Goal: Book appointment/travel/reservation

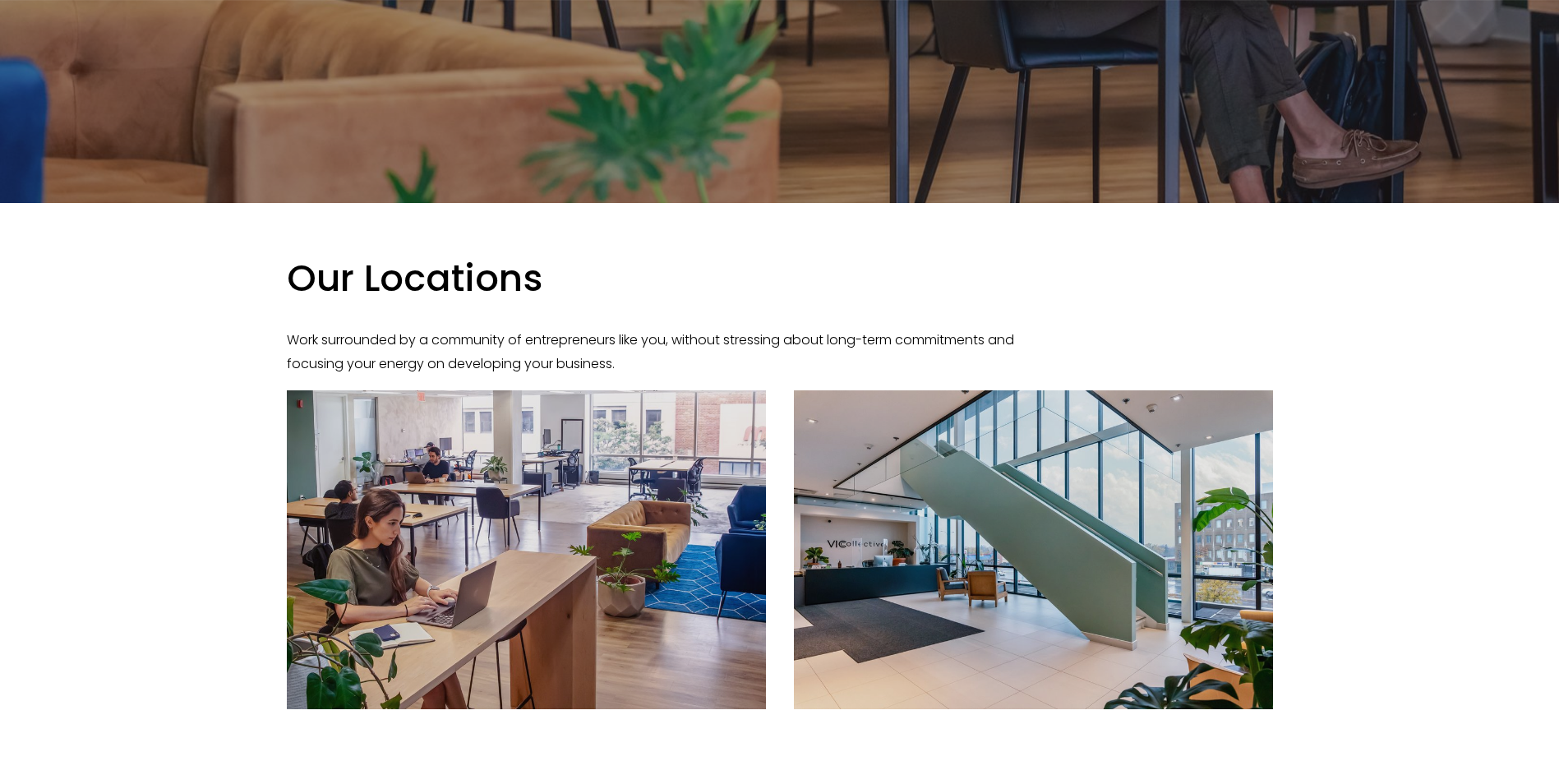
scroll to position [822, 0]
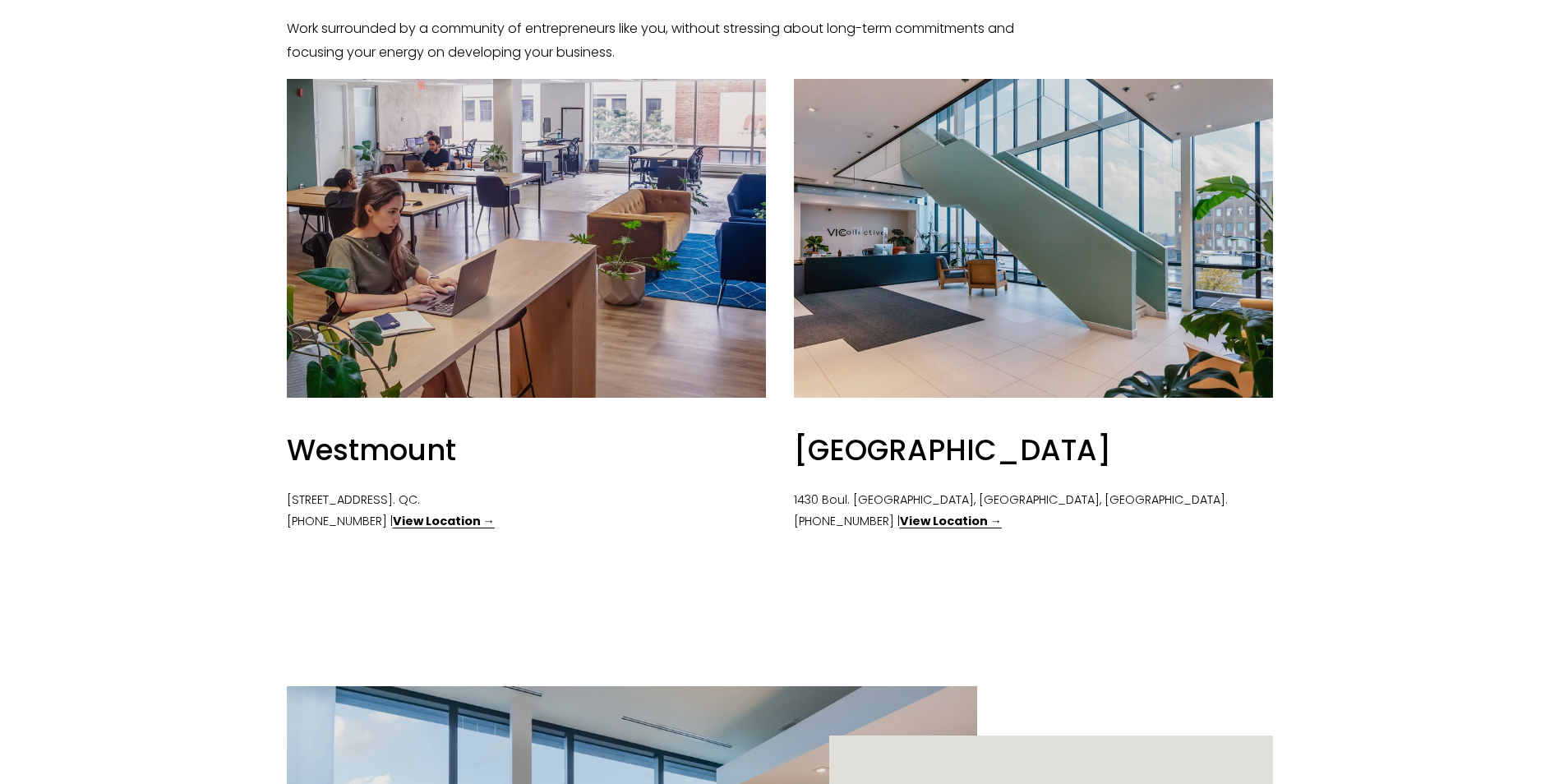
click at [435, 522] on strong "View Location →" at bounding box center [443, 521] width 102 height 17
click at [417, 525] on strong "View Location →" at bounding box center [443, 521] width 102 height 17
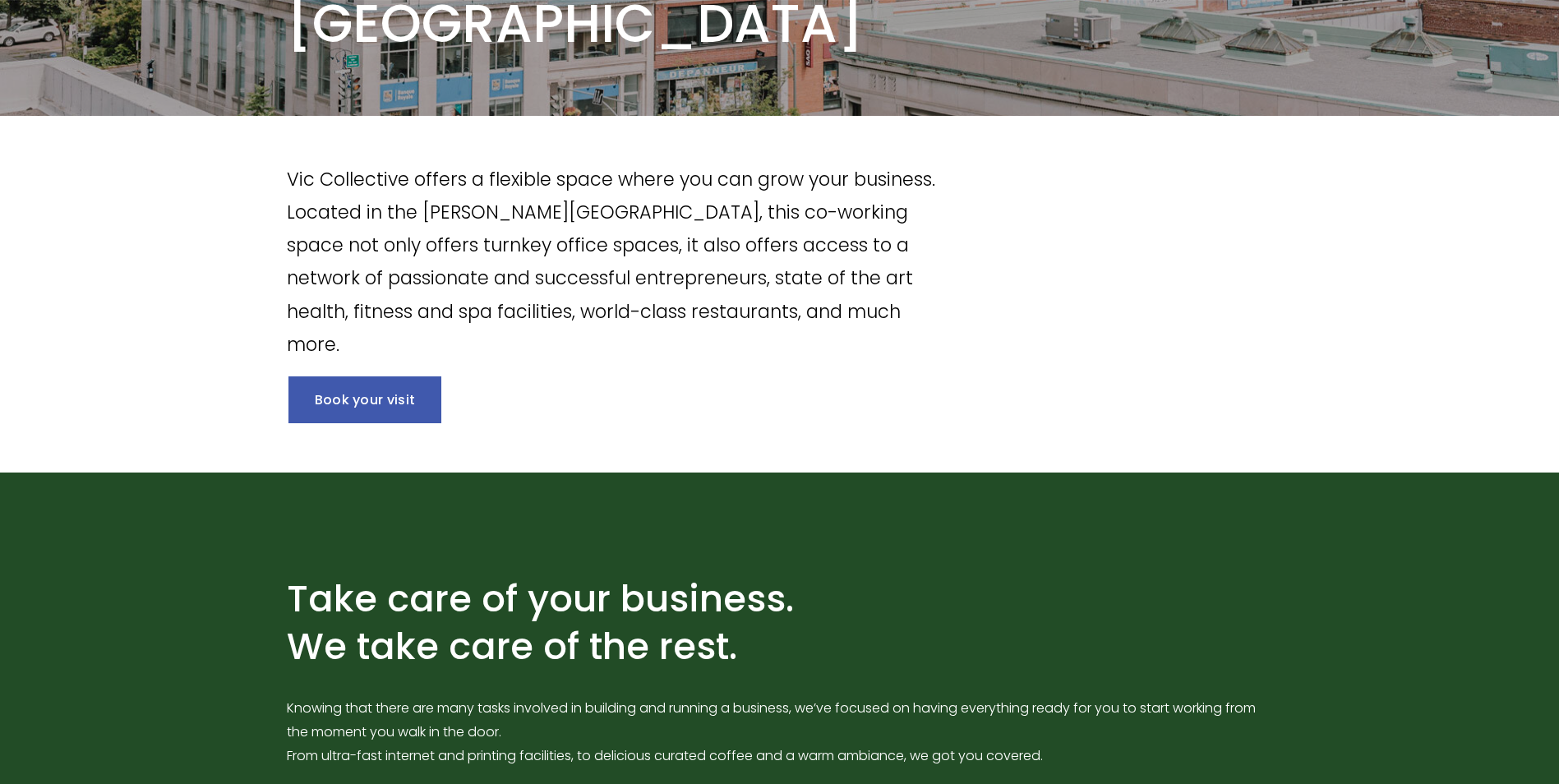
scroll to position [411, 0]
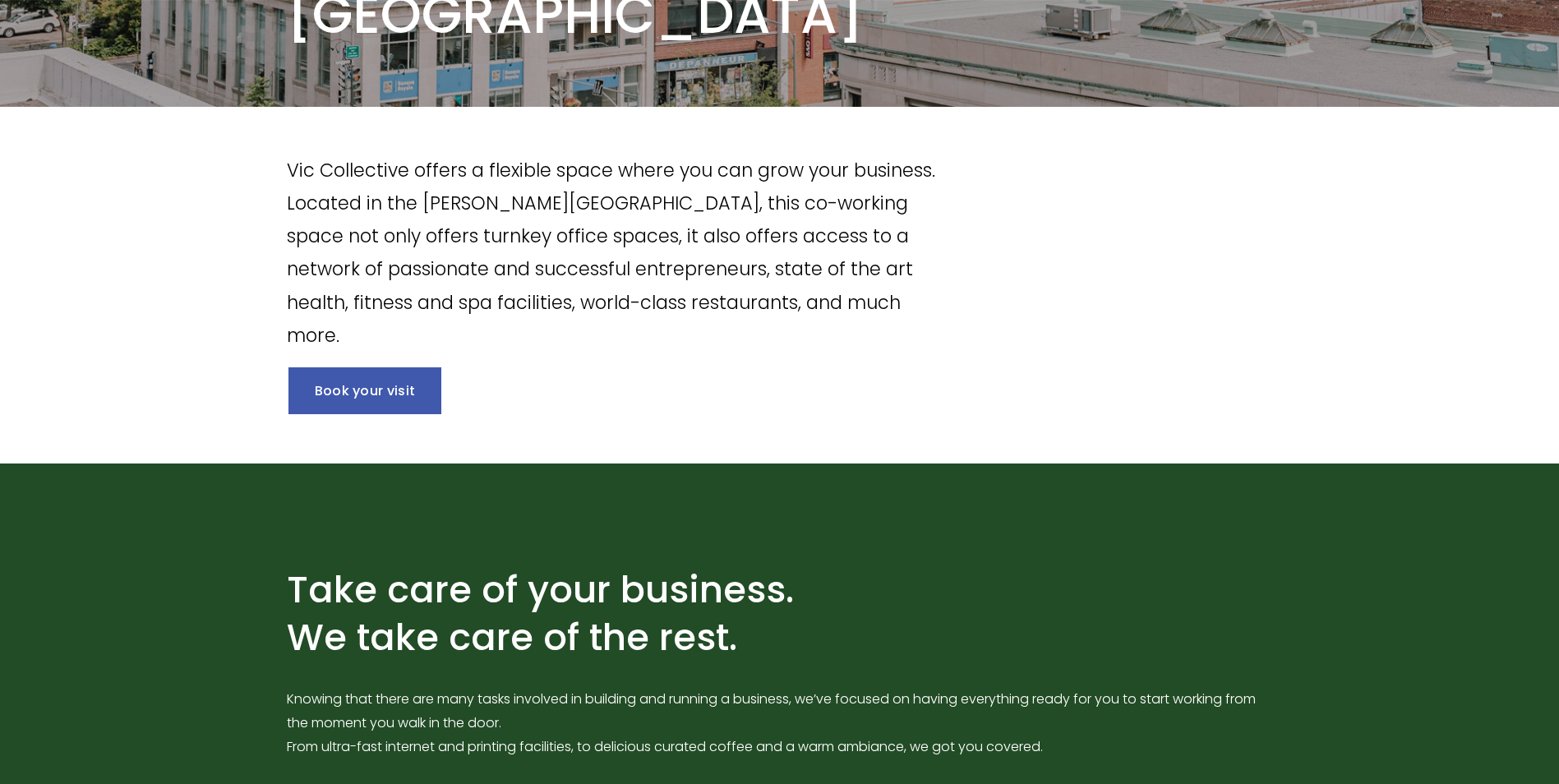
click at [380, 391] on link "Book your visit" at bounding box center [365, 391] width 153 height 47
click at [395, 397] on link "Book your visit" at bounding box center [365, 391] width 153 height 47
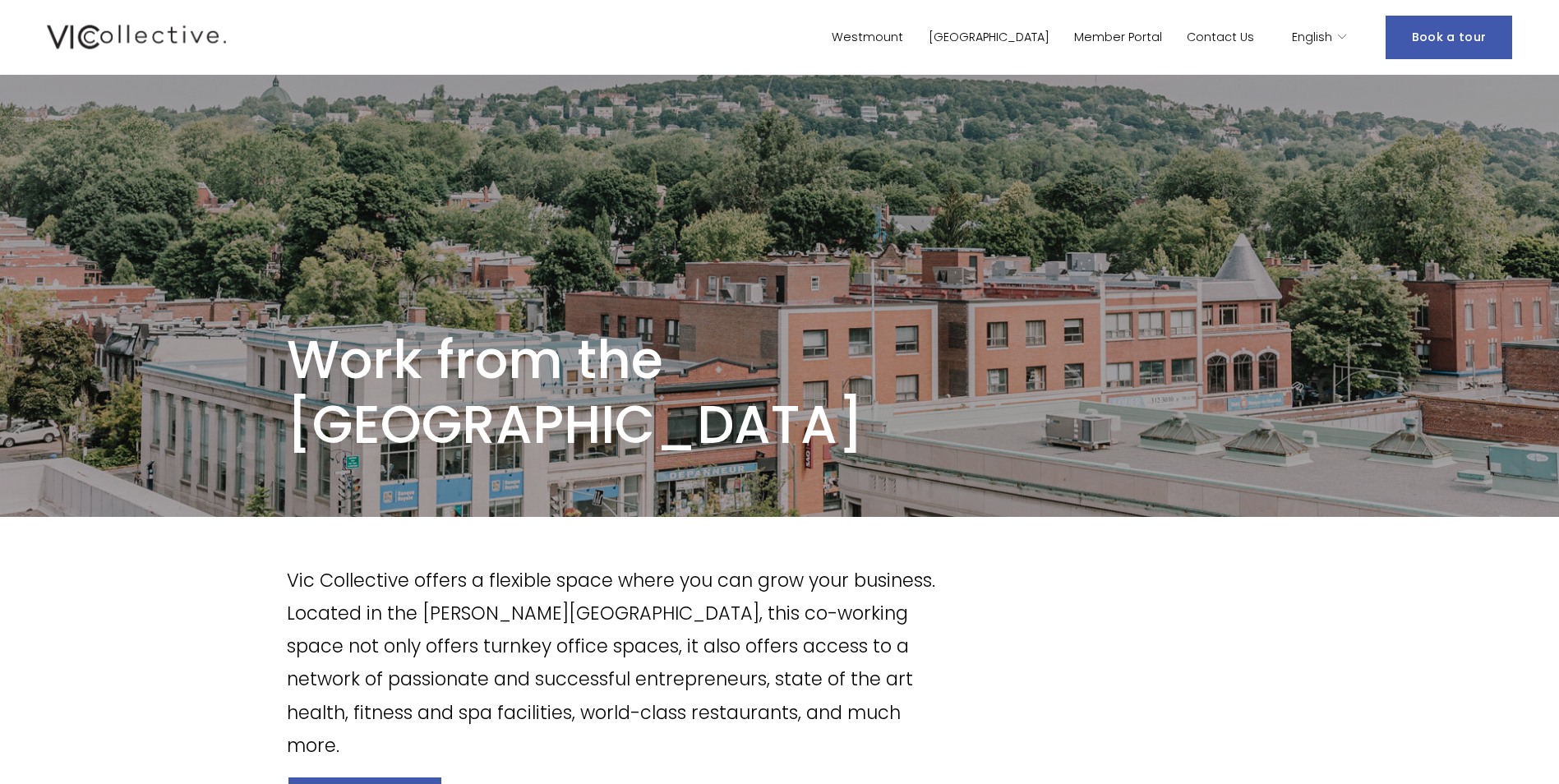
scroll to position [0, 0]
click at [903, 29] on link "Westmount" at bounding box center [867, 38] width 71 height 24
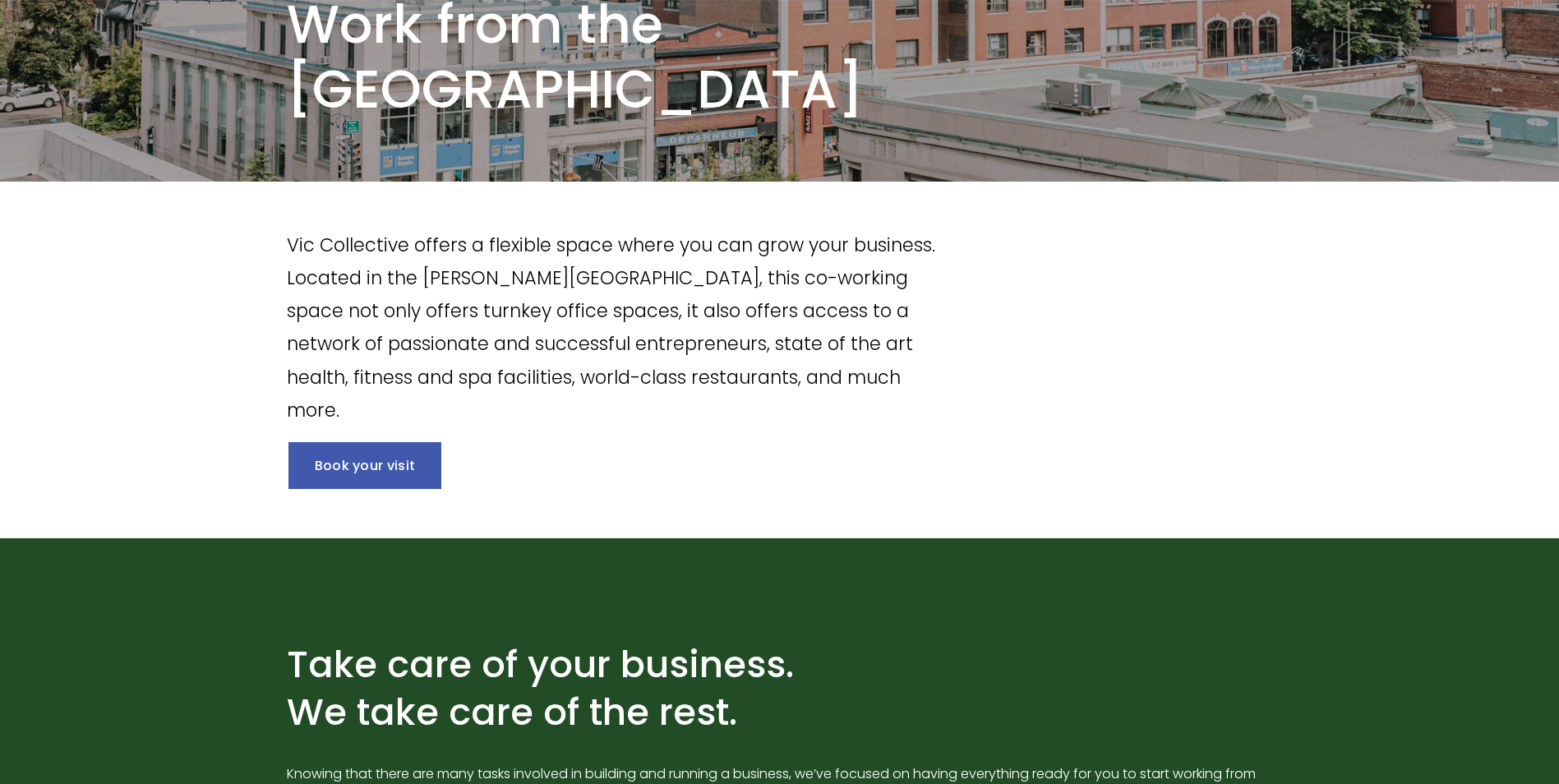
scroll to position [411, 0]
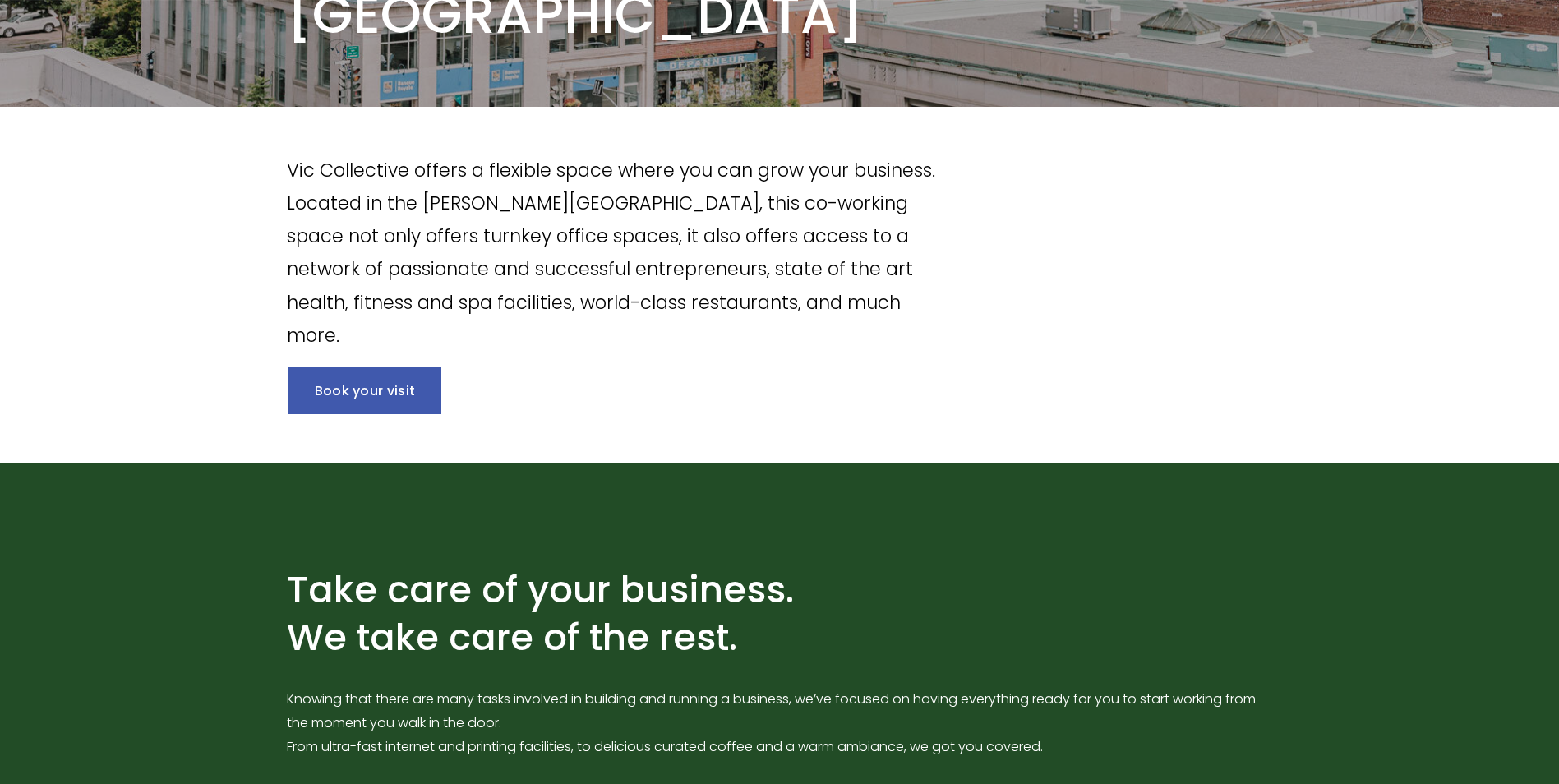
click at [312, 384] on link "Book your visit" at bounding box center [365, 391] width 153 height 47
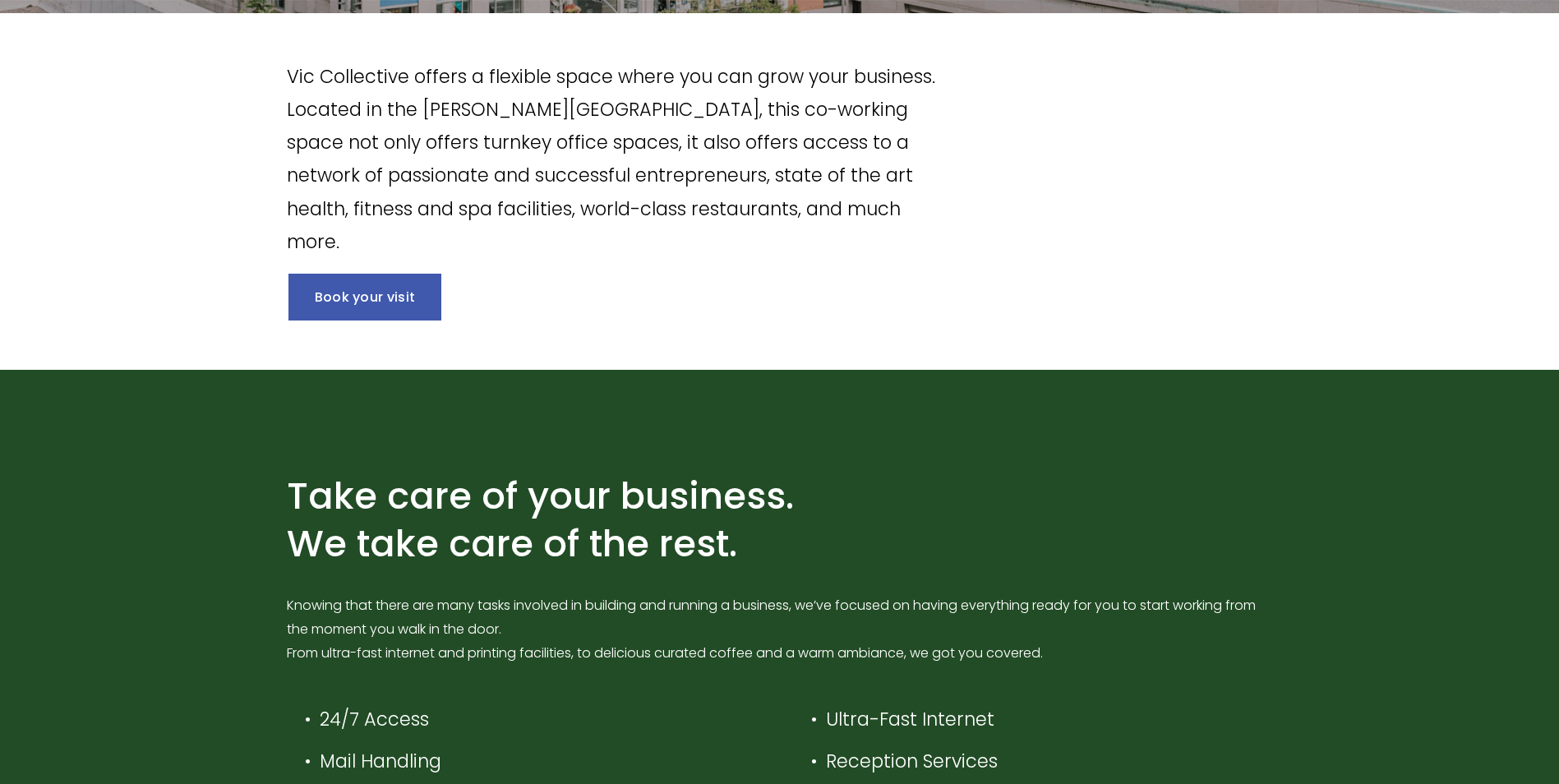
scroll to position [411, 0]
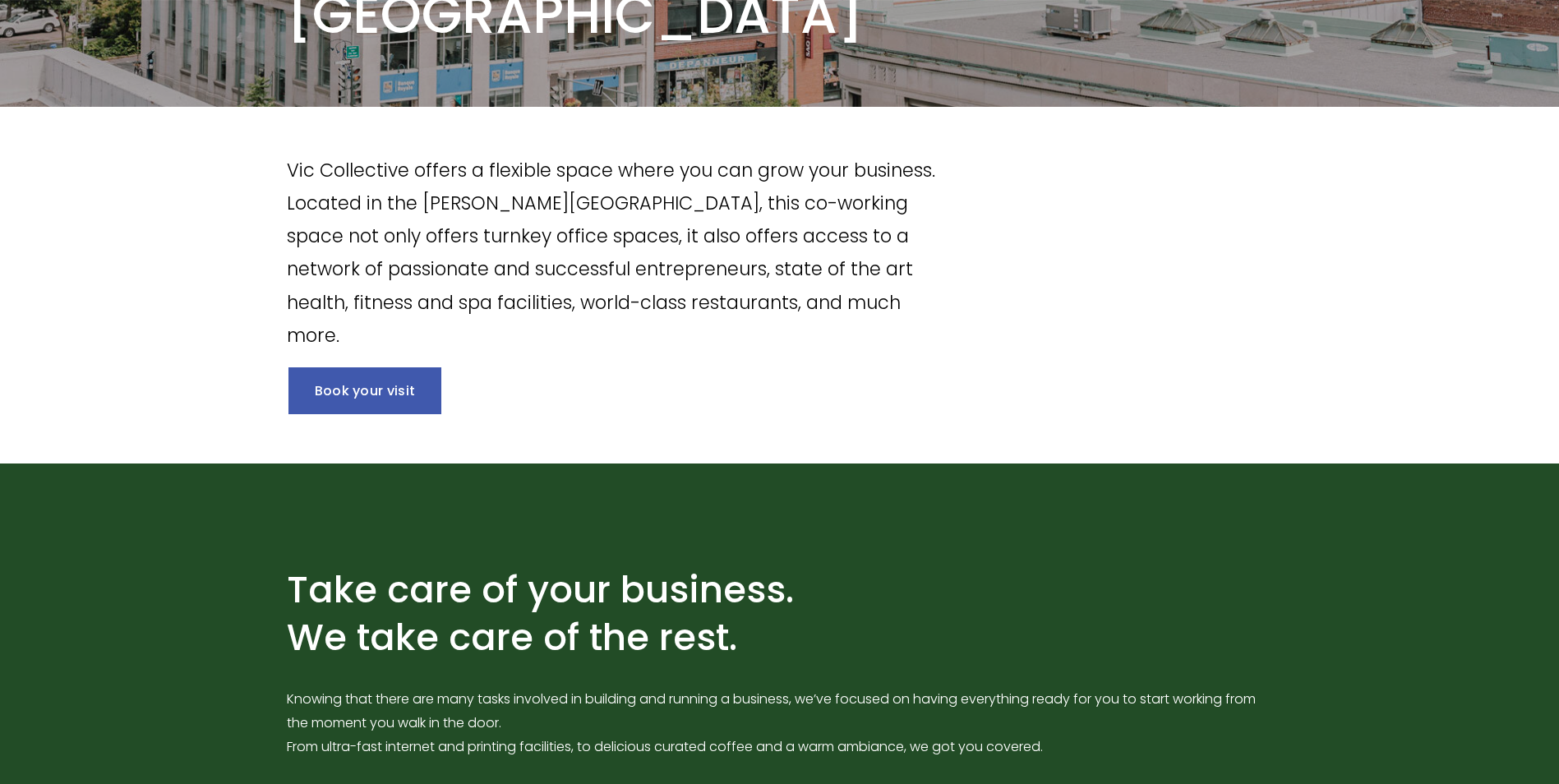
click at [380, 391] on link "Book your visit" at bounding box center [365, 391] width 153 height 47
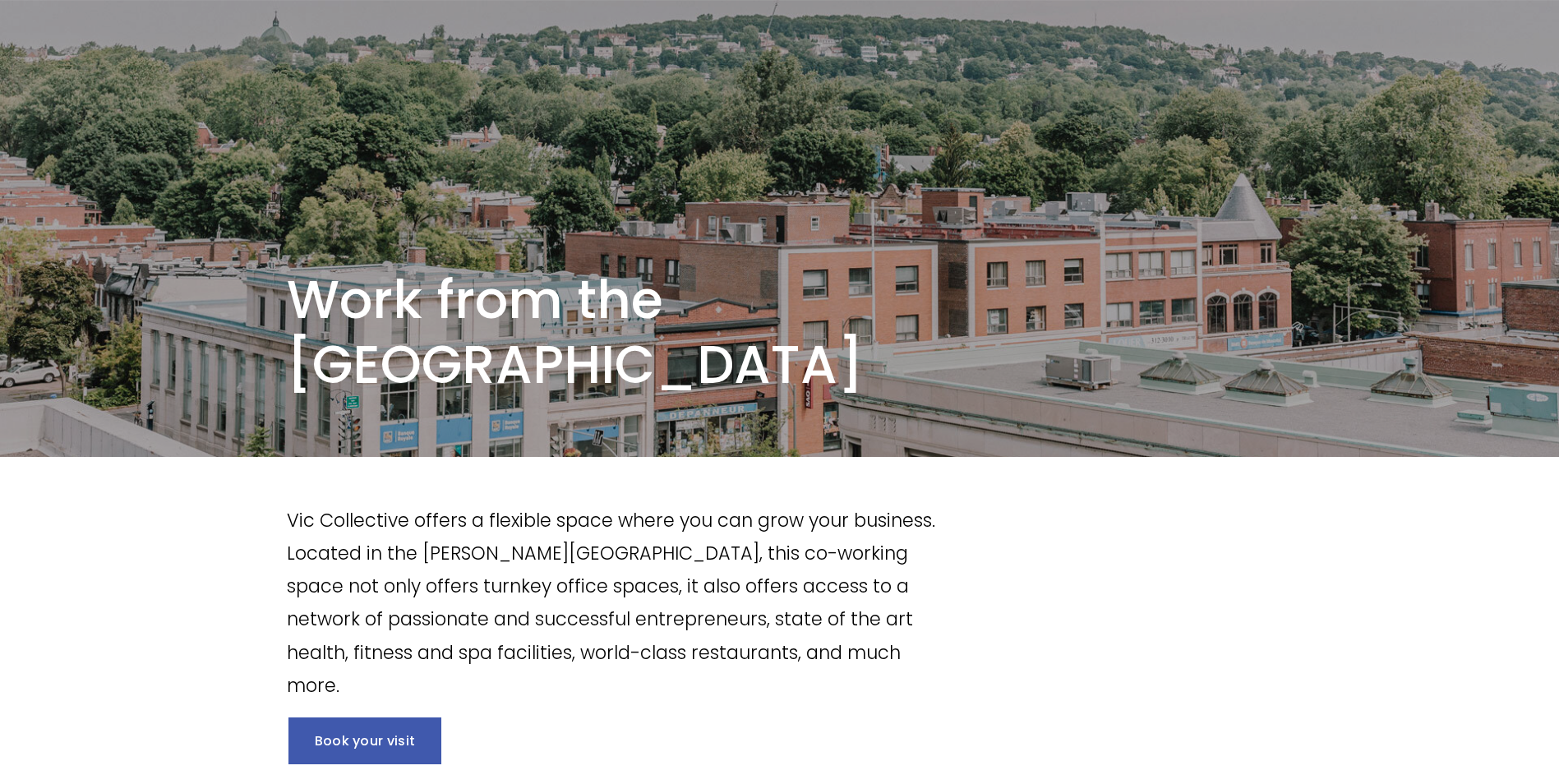
scroll to position [0, 0]
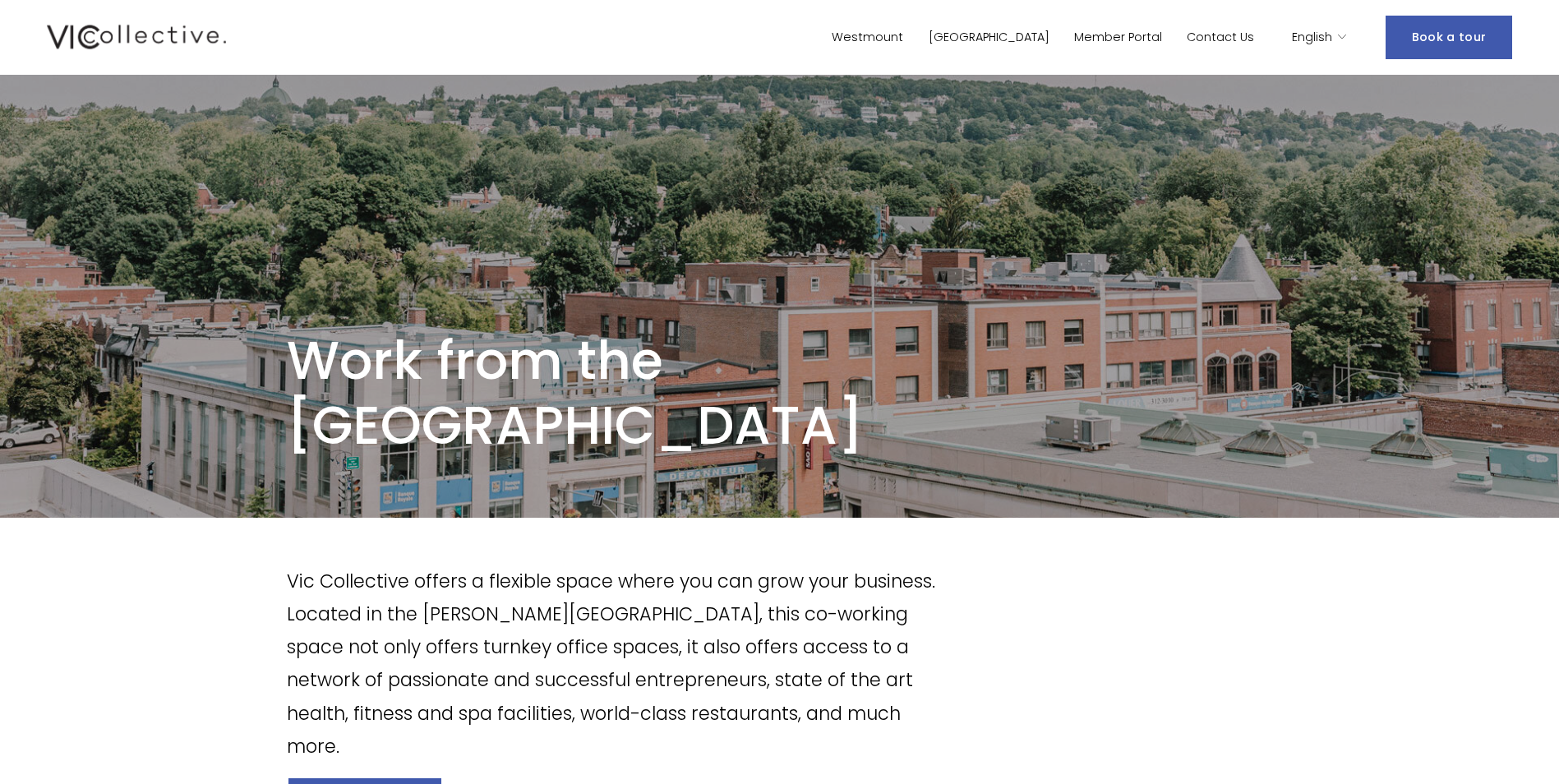
click at [1467, 30] on link "Book a tour" at bounding box center [1449, 37] width 127 height 43
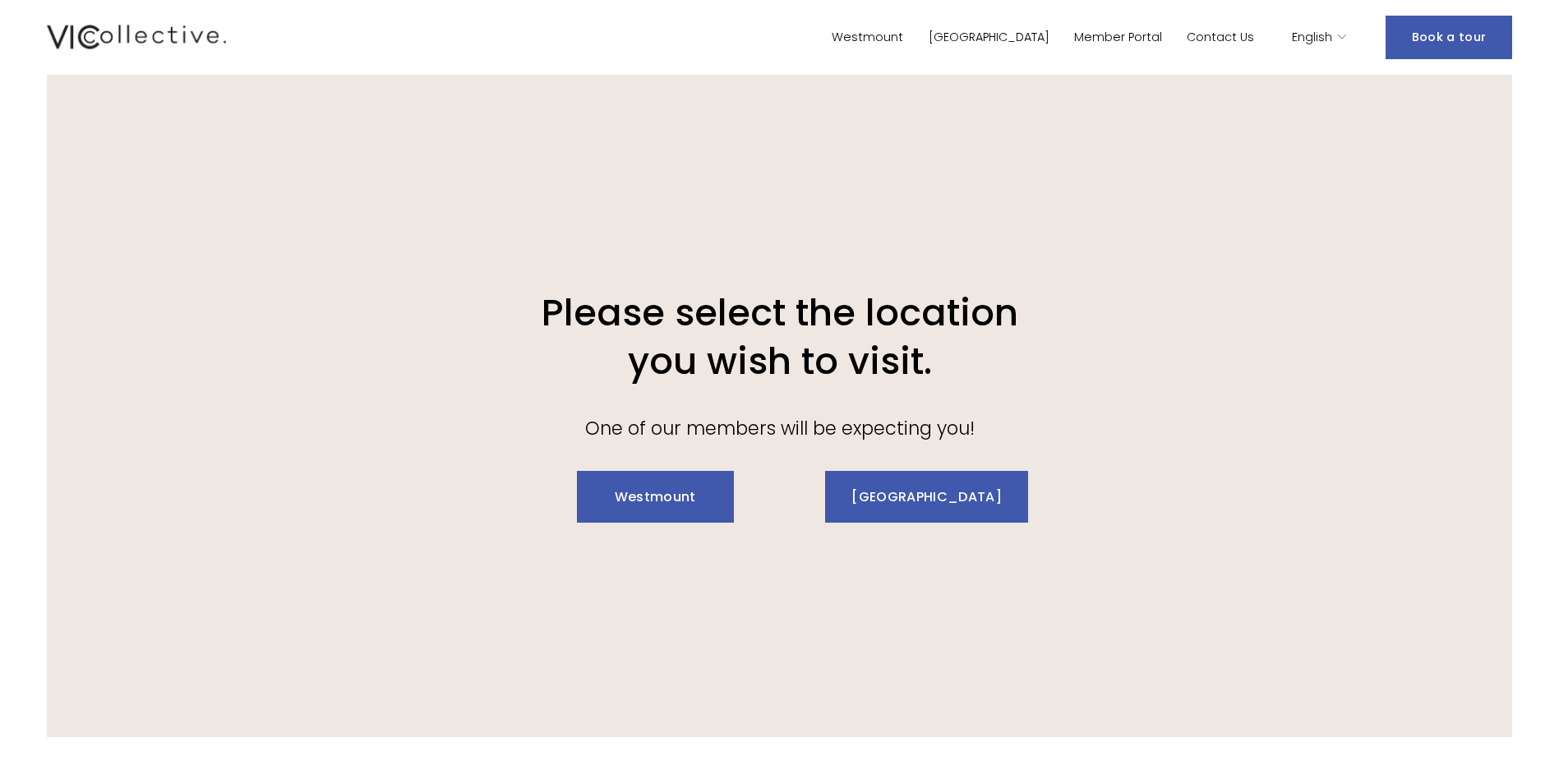
click at [656, 500] on link "Westmount" at bounding box center [656, 497] width 157 height 52
click at [158, 42] on img at bounding box center [137, 37] width 179 height 31
